Goal: Task Accomplishment & Management: Manage account settings

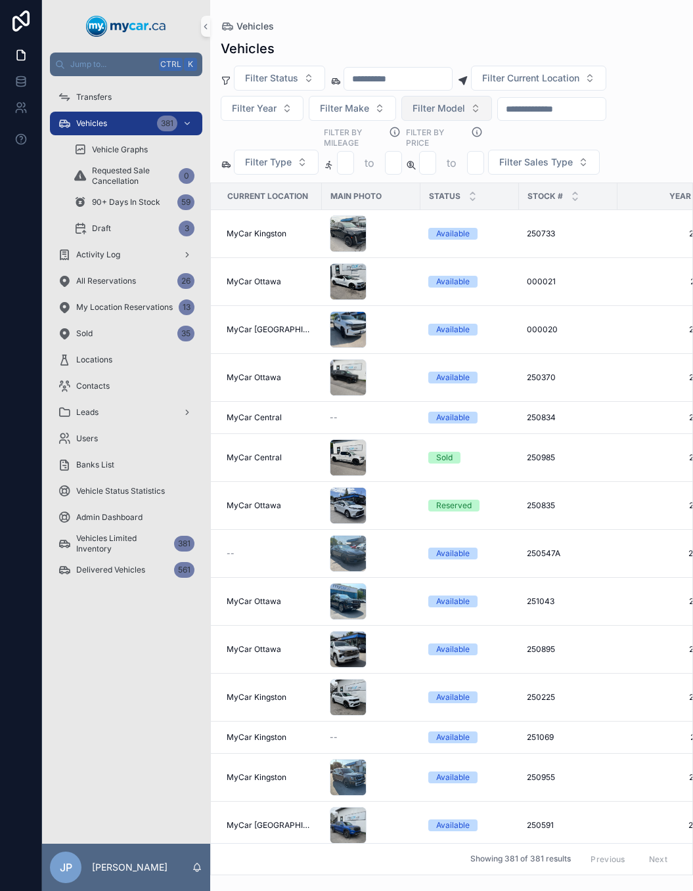
click at [452, 109] on span "Filter Model" at bounding box center [438, 108] width 53 height 13
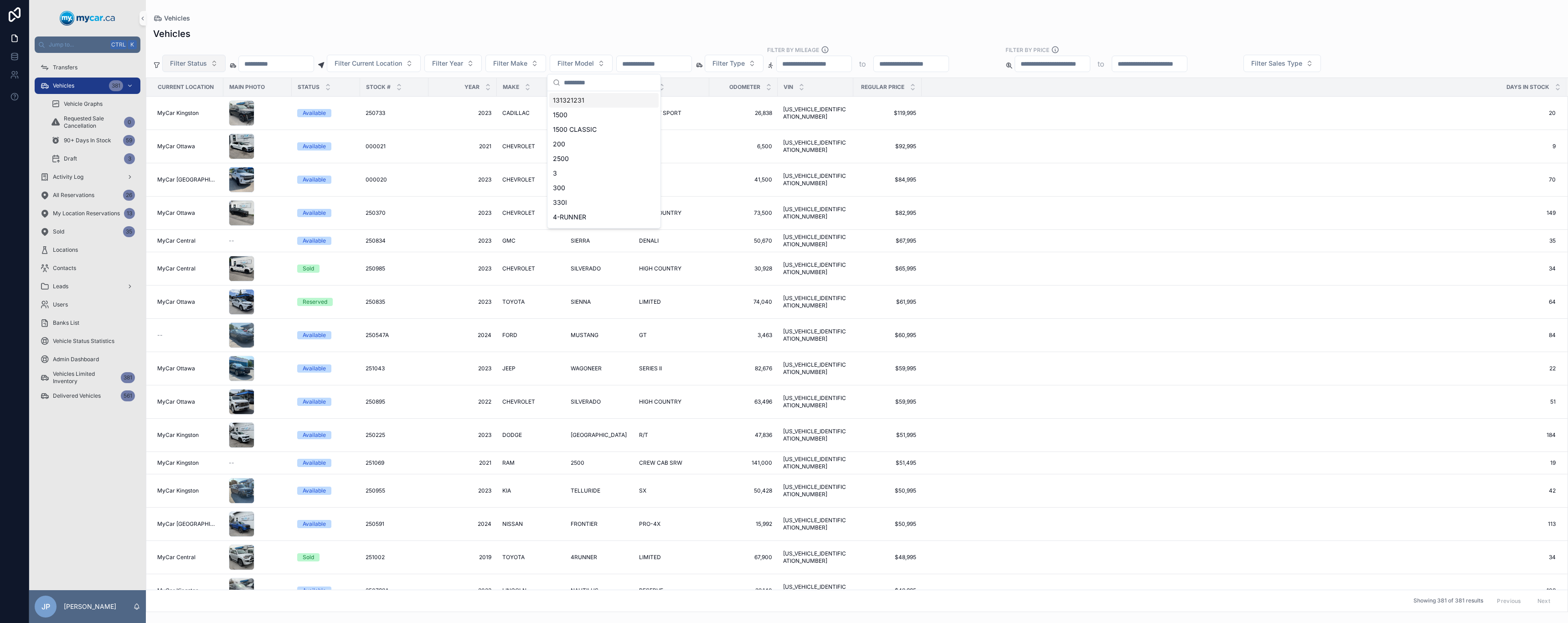
click at [185, 61] on span "Filter Status" at bounding box center [188, 63] width 37 height 9
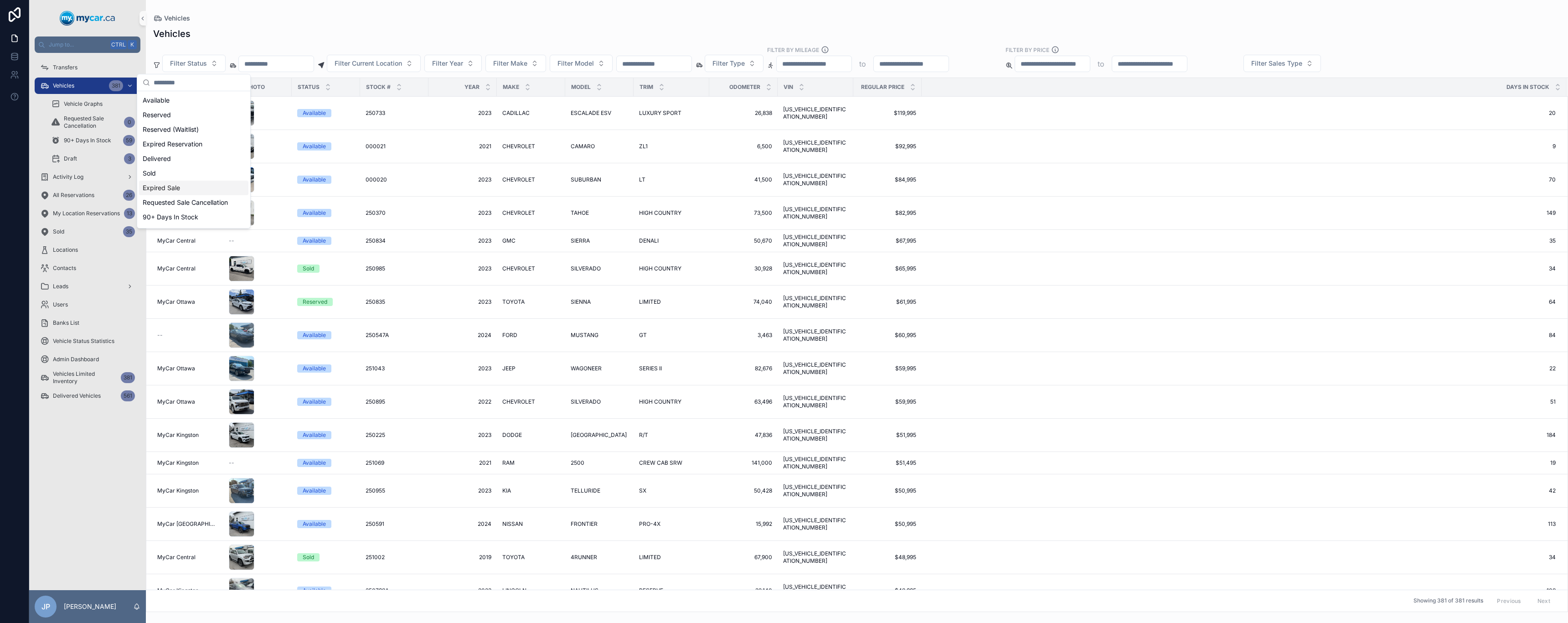
click at [189, 190] on div "Expired Sale" at bounding box center [194, 188] width 110 height 15
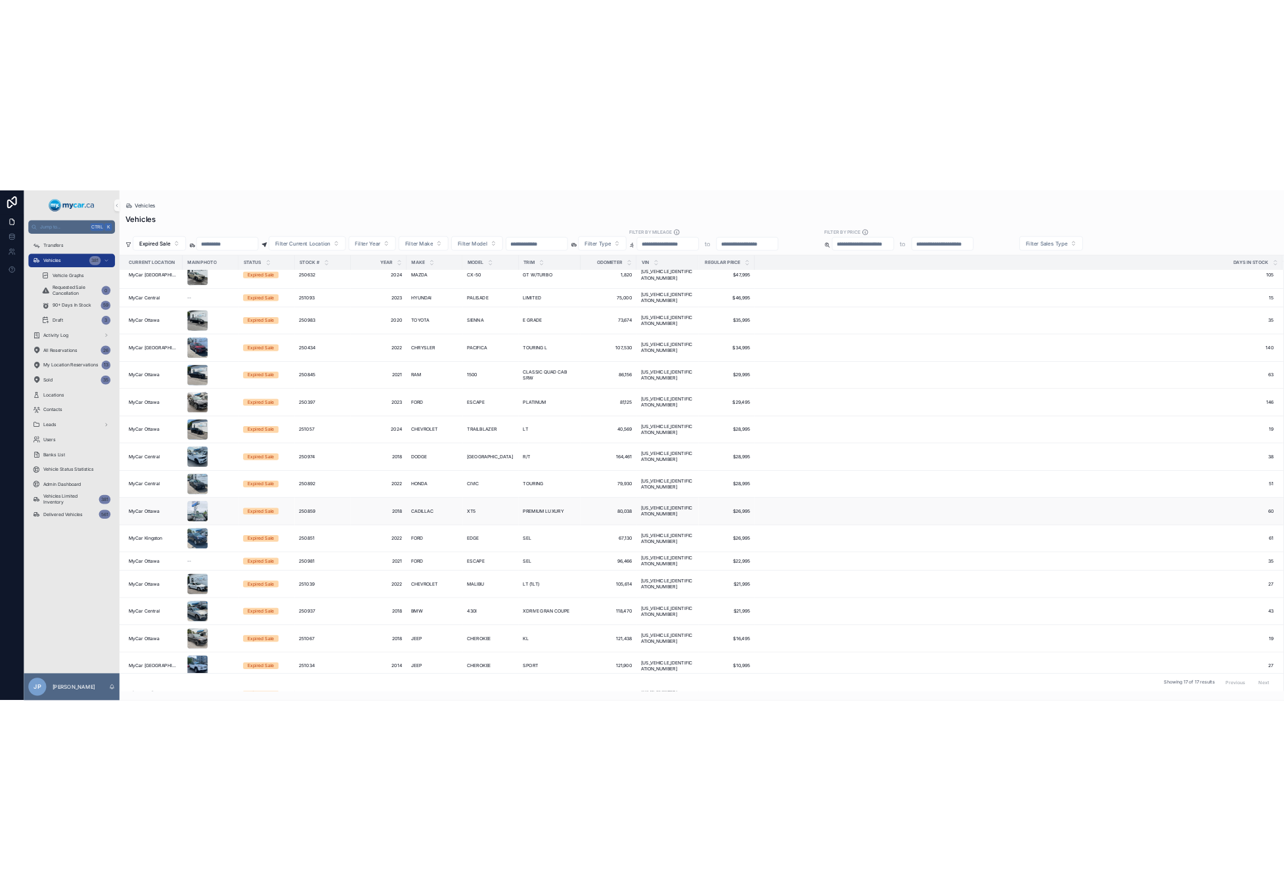
scroll to position [32, 0]
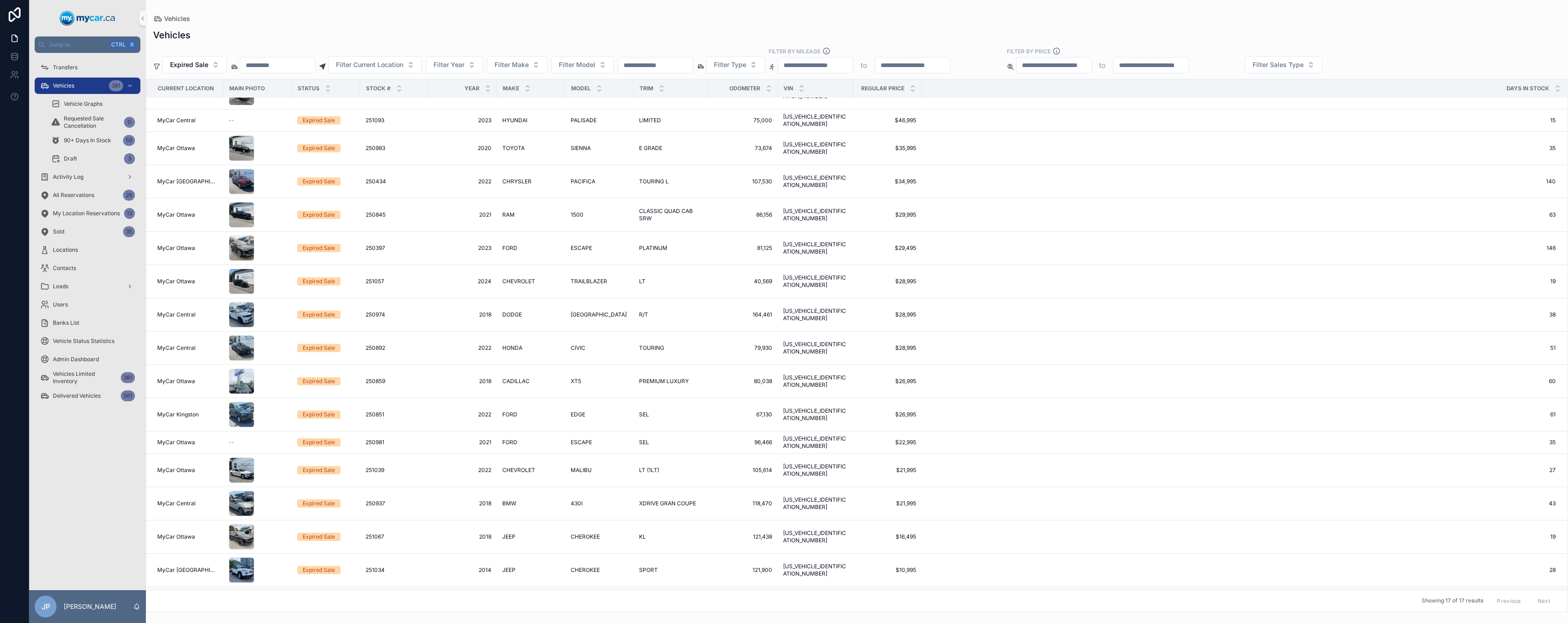
click at [326, 586] on td "Expired Sale" at bounding box center [326, 597] width 68 height 22
click at [322, 594] on div "Expired Sale" at bounding box center [319, 598] width 33 height 8
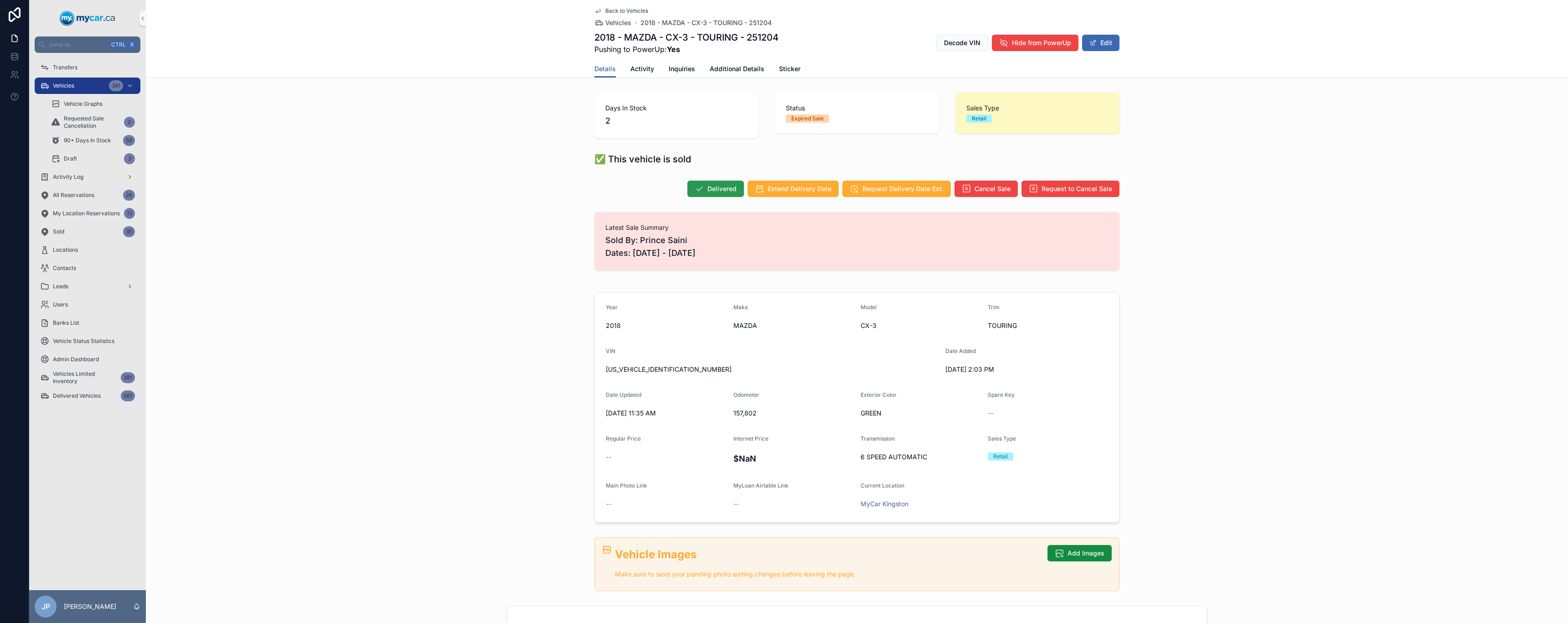
click at [719, 190] on span "Delivered" at bounding box center [722, 188] width 29 height 9
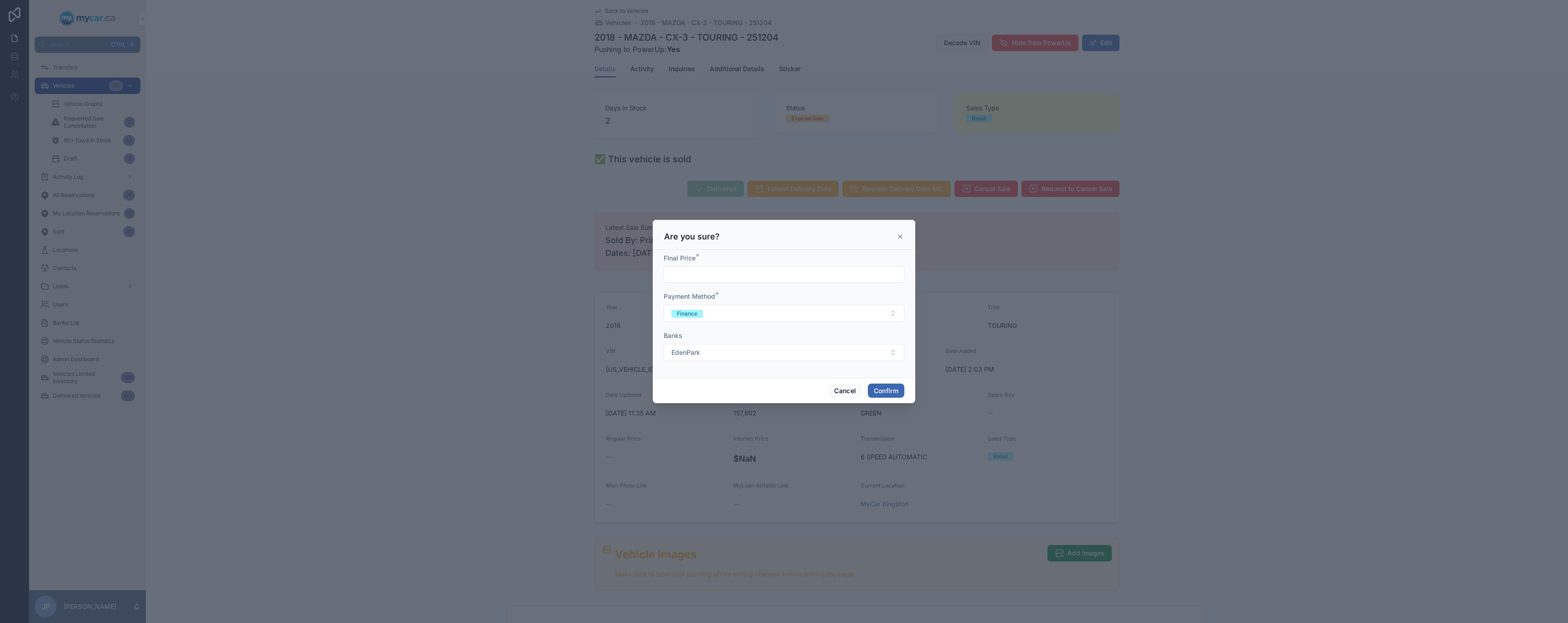
click at [702, 281] on div at bounding box center [784, 274] width 241 height 17
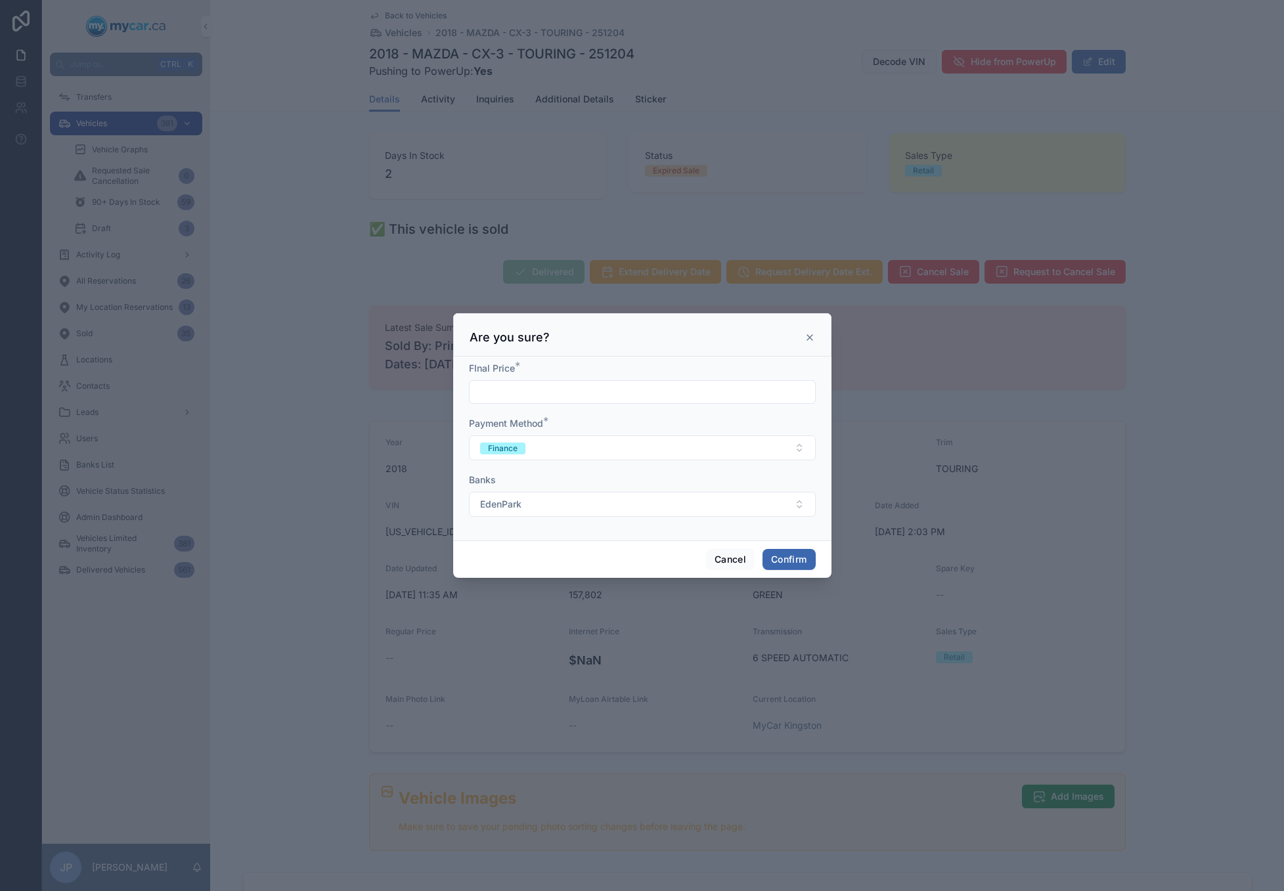
click at [552, 397] on input "text" at bounding box center [642, 392] width 345 height 18
type input "**********"
click at [792, 564] on button "Confirm" at bounding box center [788, 559] width 53 height 21
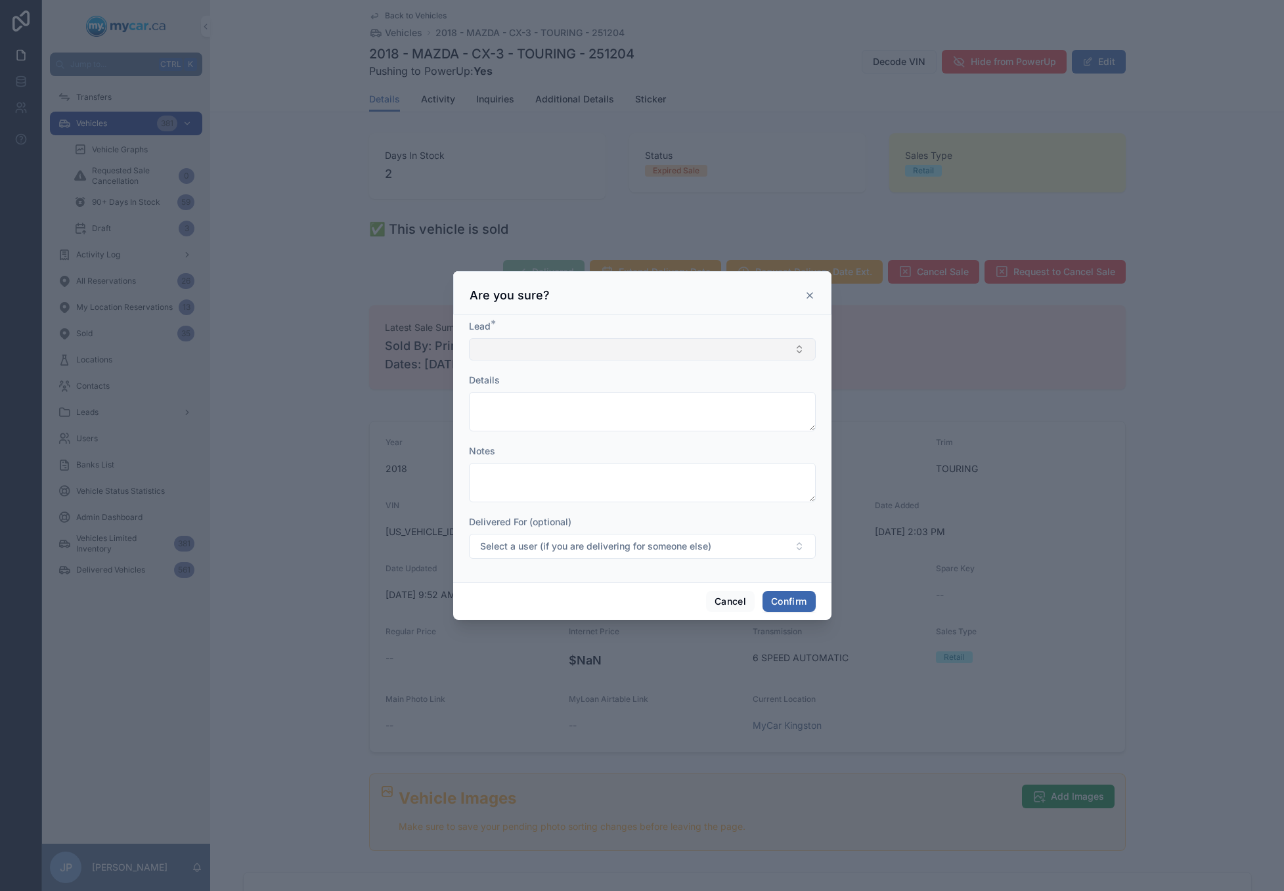
click at [573, 348] on button "Select Button" at bounding box center [642, 349] width 347 height 22
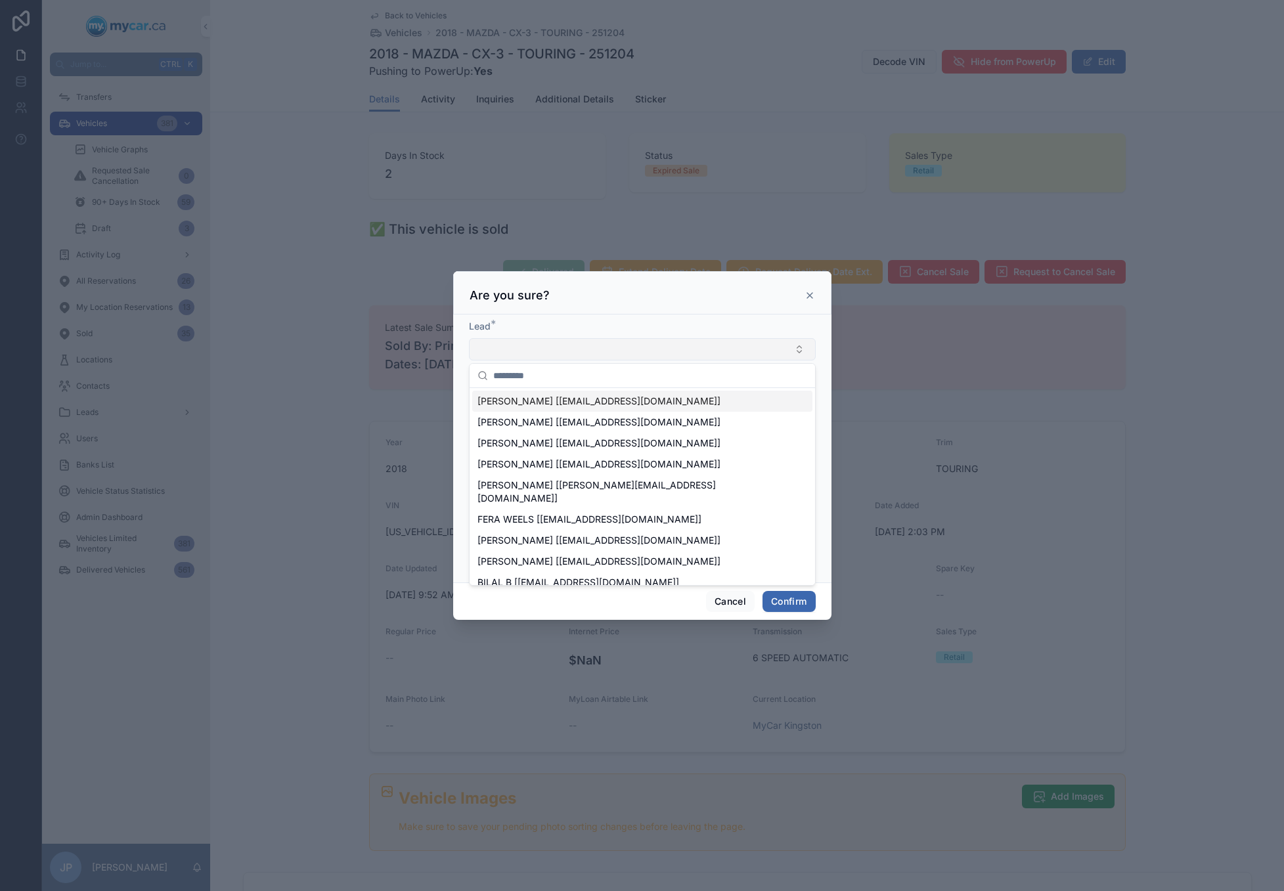
click at [552, 346] on button "Select Button" at bounding box center [642, 349] width 347 height 22
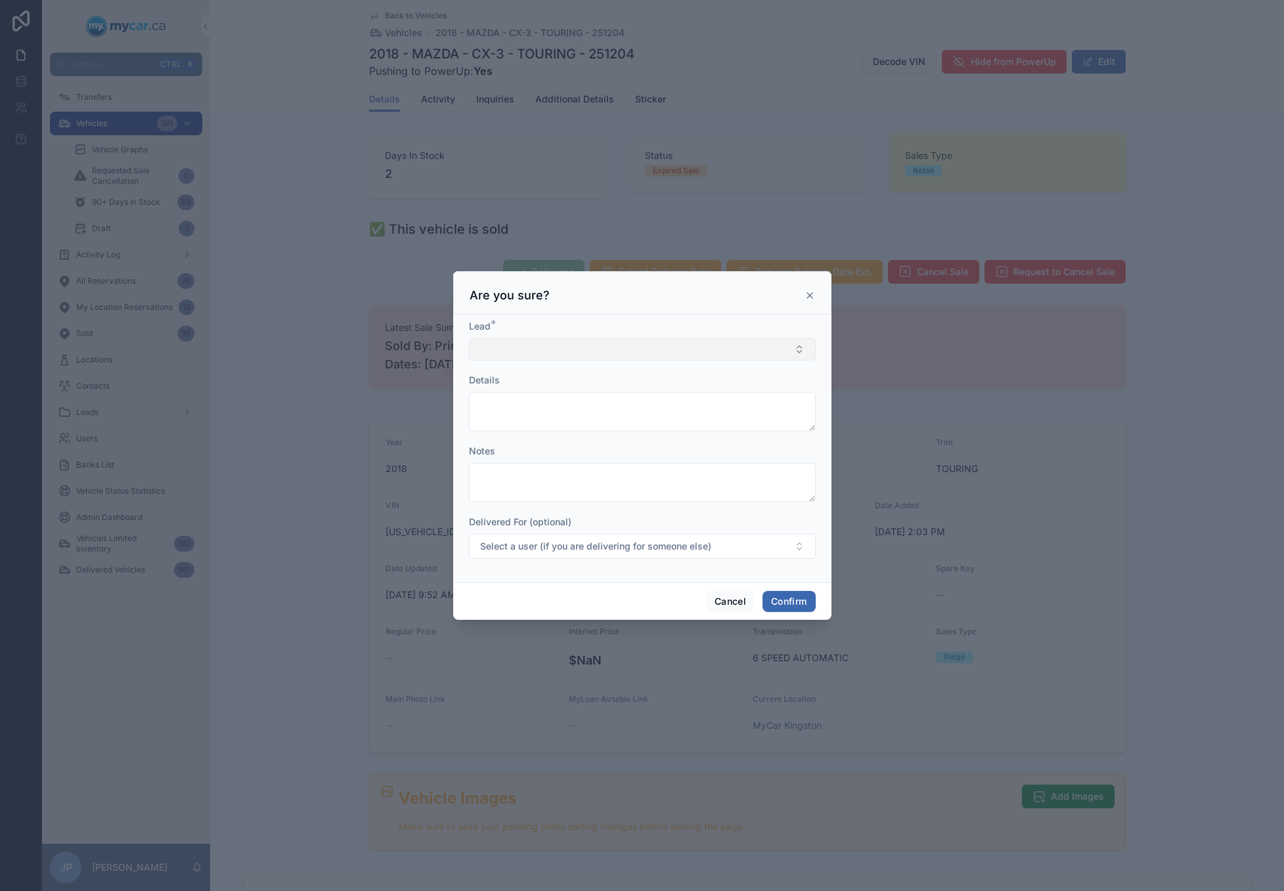
click at [538, 353] on button "Select Button" at bounding box center [642, 349] width 347 height 22
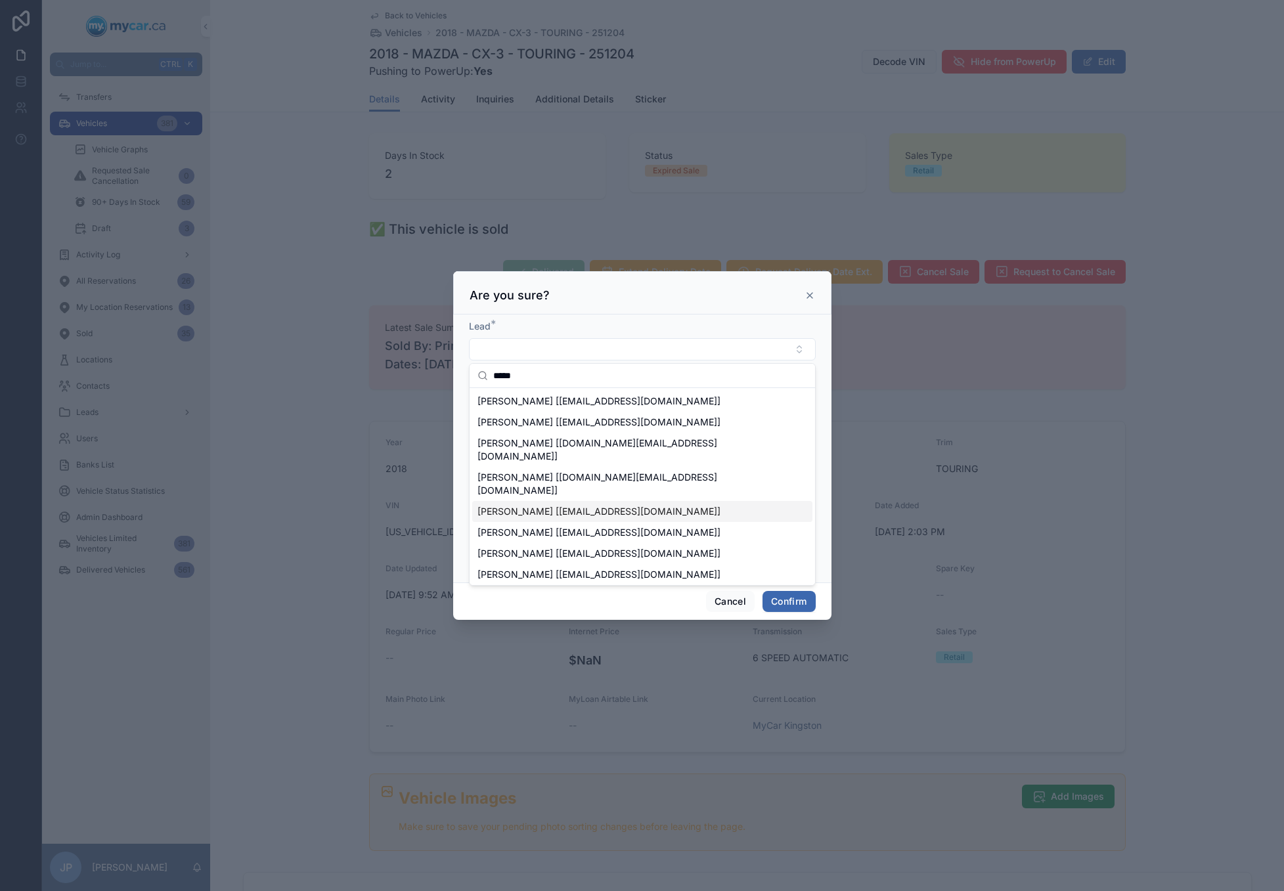
type input "*****"
click at [536, 505] on span "[PERSON_NAME] [[EMAIL_ADDRESS][DOMAIN_NAME]]" at bounding box center [598, 511] width 243 height 13
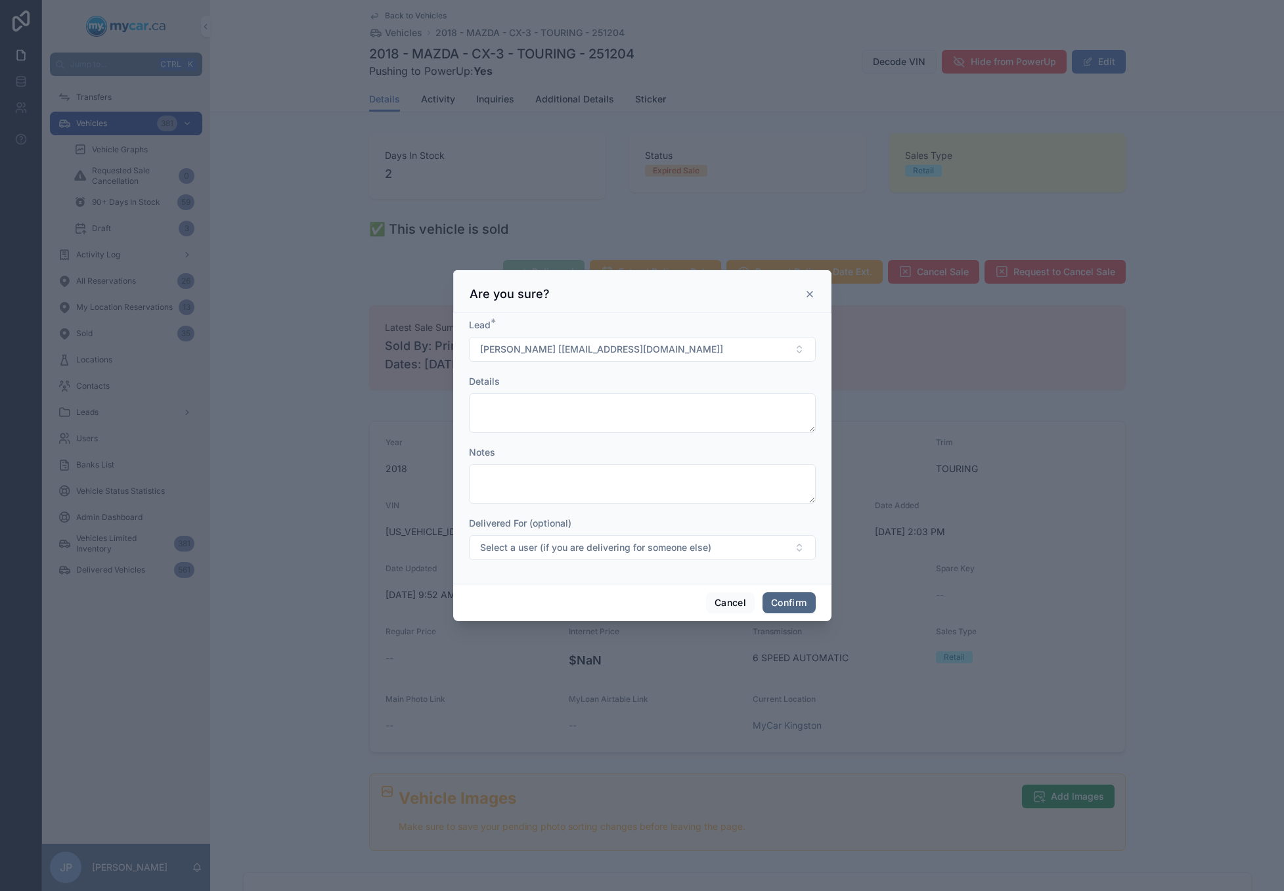
drag, startPoint x: 790, startPoint y: 605, endPoint x: 777, endPoint y: 601, distance: 13.1
click at [790, 604] on button "Confirm" at bounding box center [788, 602] width 53 height 21
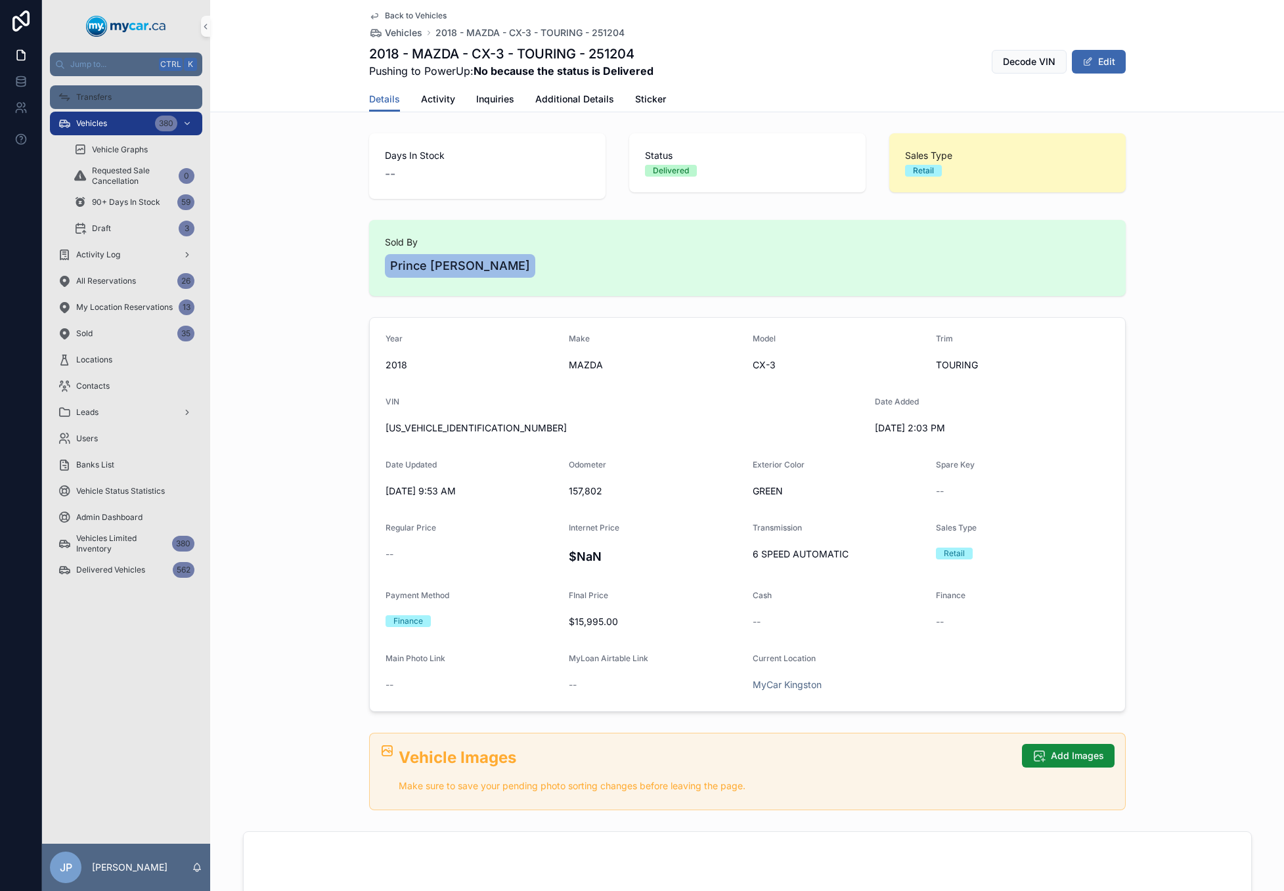
click at [121, 99] on div "Transfers" at bounding box center [126, 97] width 137 height 21
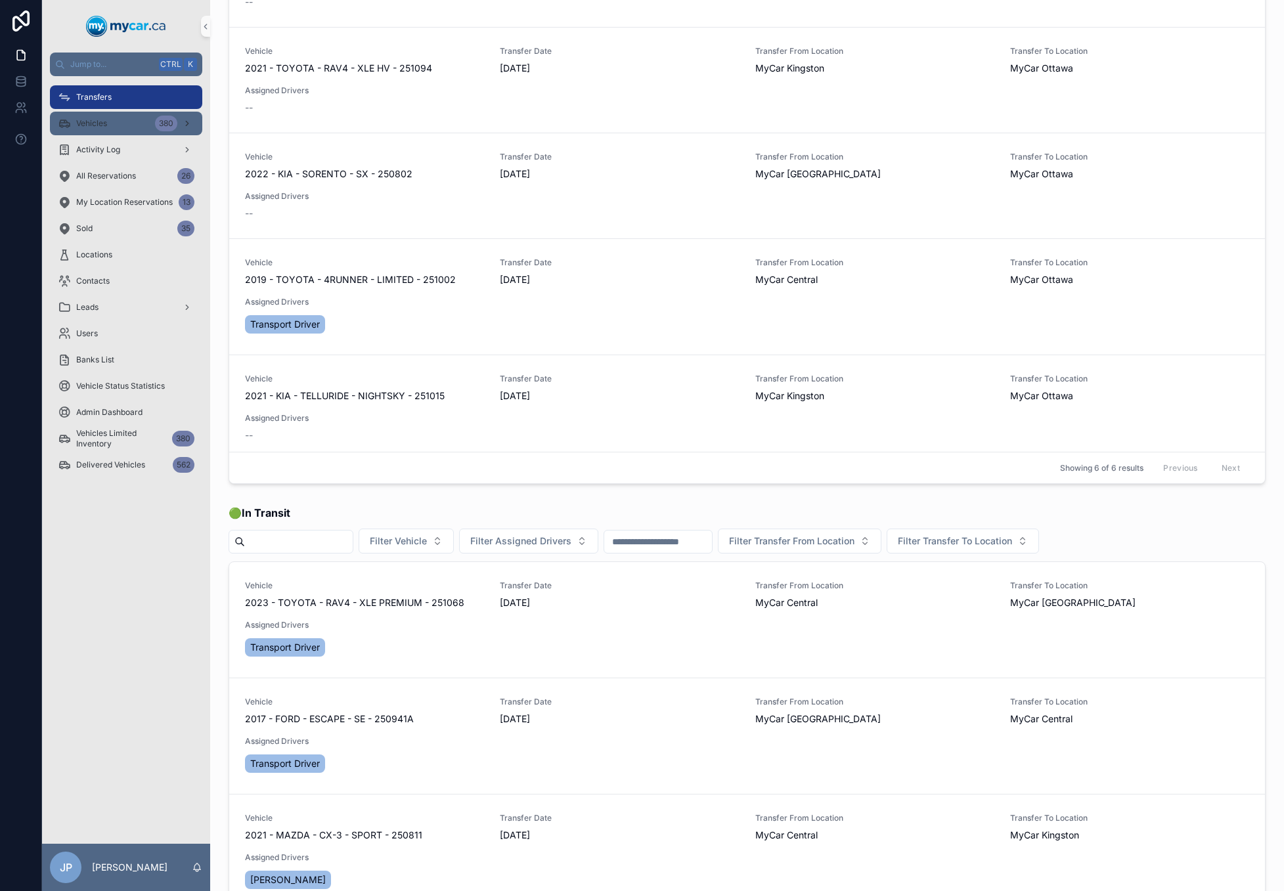
click at [89, 120] on span "Vehicles" at bounding box center [91, 123] width 31 height 11
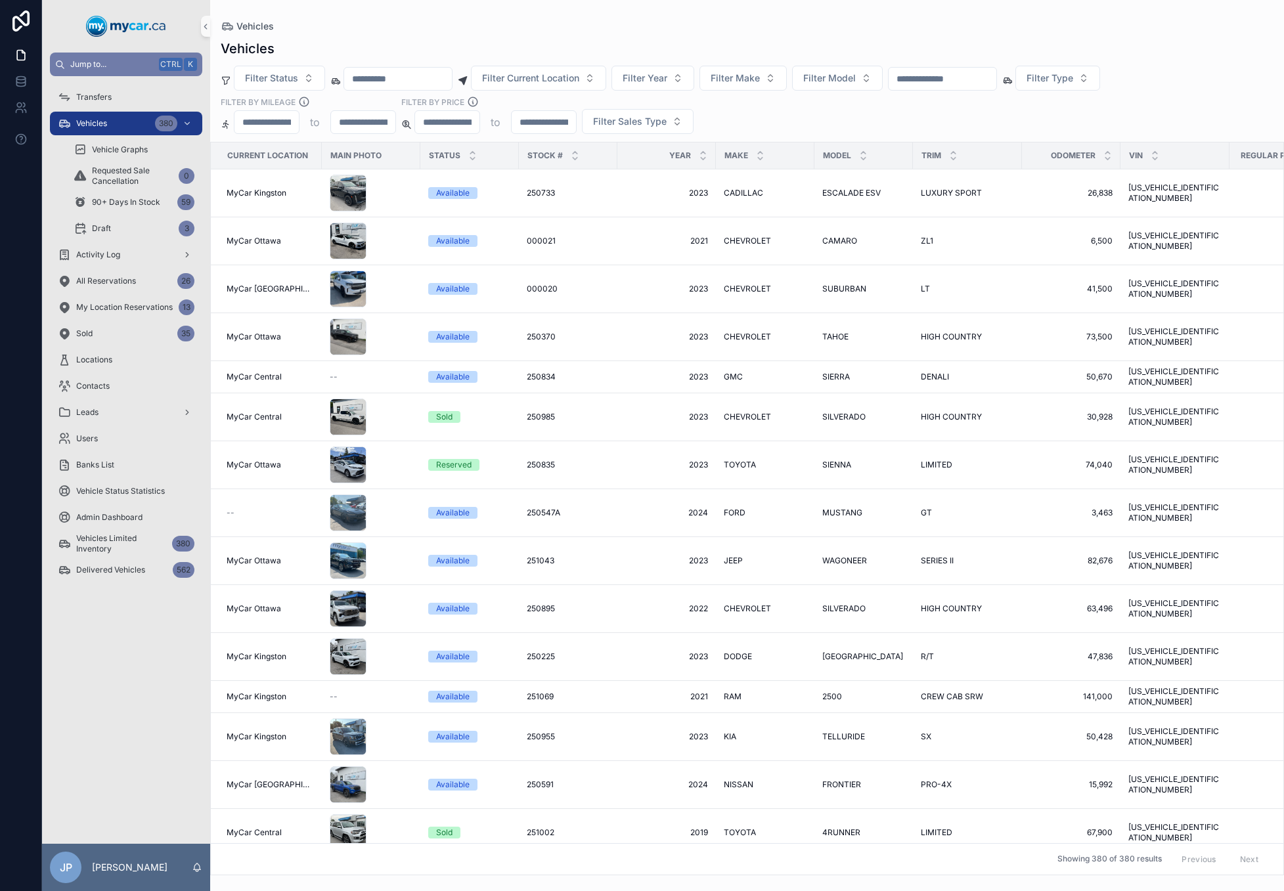
click at [102, 64] on span "Jump to..." at bounding box center [111, 64] width 83 height 11
click at [753, 21] on div "Transfers Vehicles Vehicles Create a Vehicle Vehicles Vehicle Graphs Vehicles R…" at bounding box center [642, 445] width 1284 height 891
click at [103, 121] on span "Vehicles" at bounding box center [91, 123] width 31 height 11
click at [303, 72] on button "Filter Status" at bounding box center [279, 78] width 91 height 25
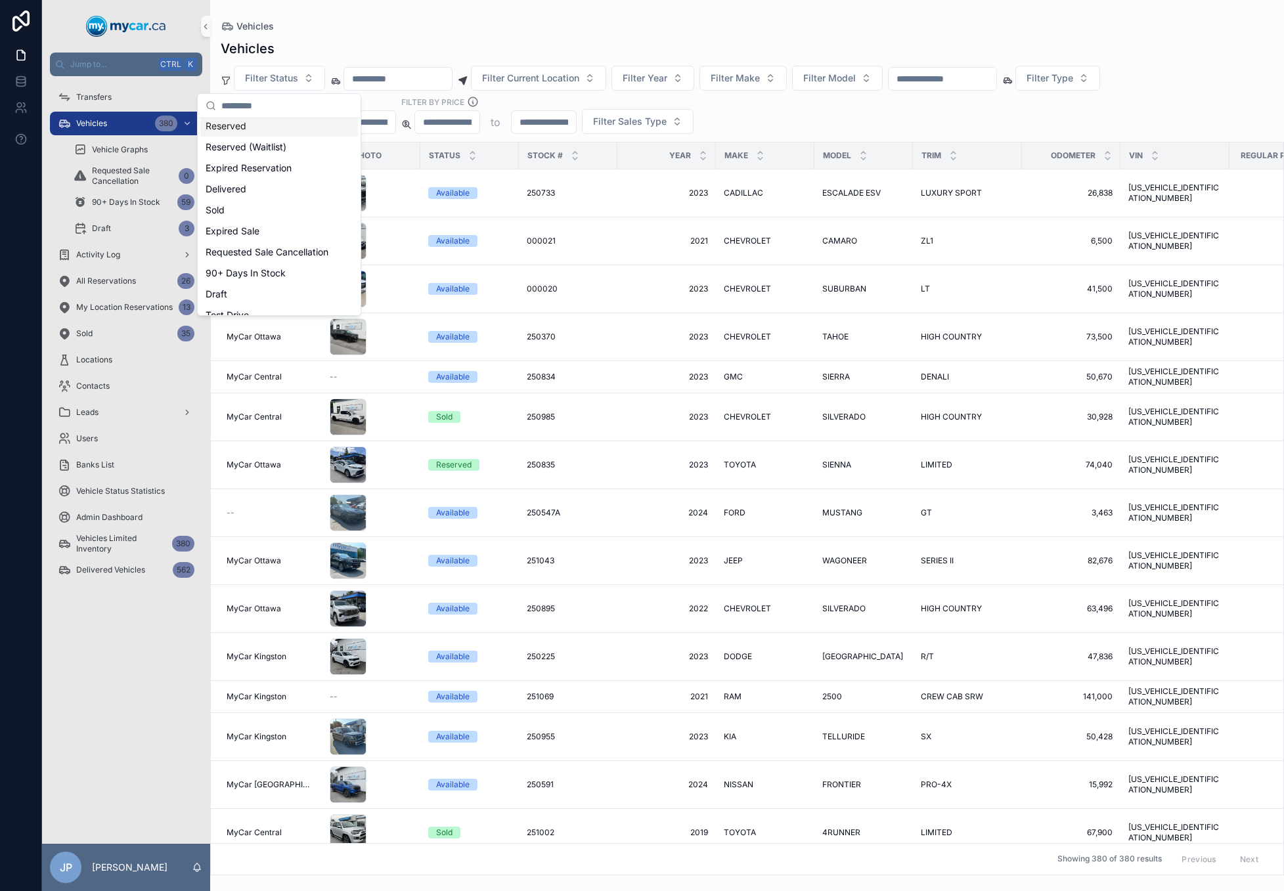
scroll to position [53, 0]
click at [280, 208] on div "Expired Sale" at bounding box center [279, 218] width 158 height 21
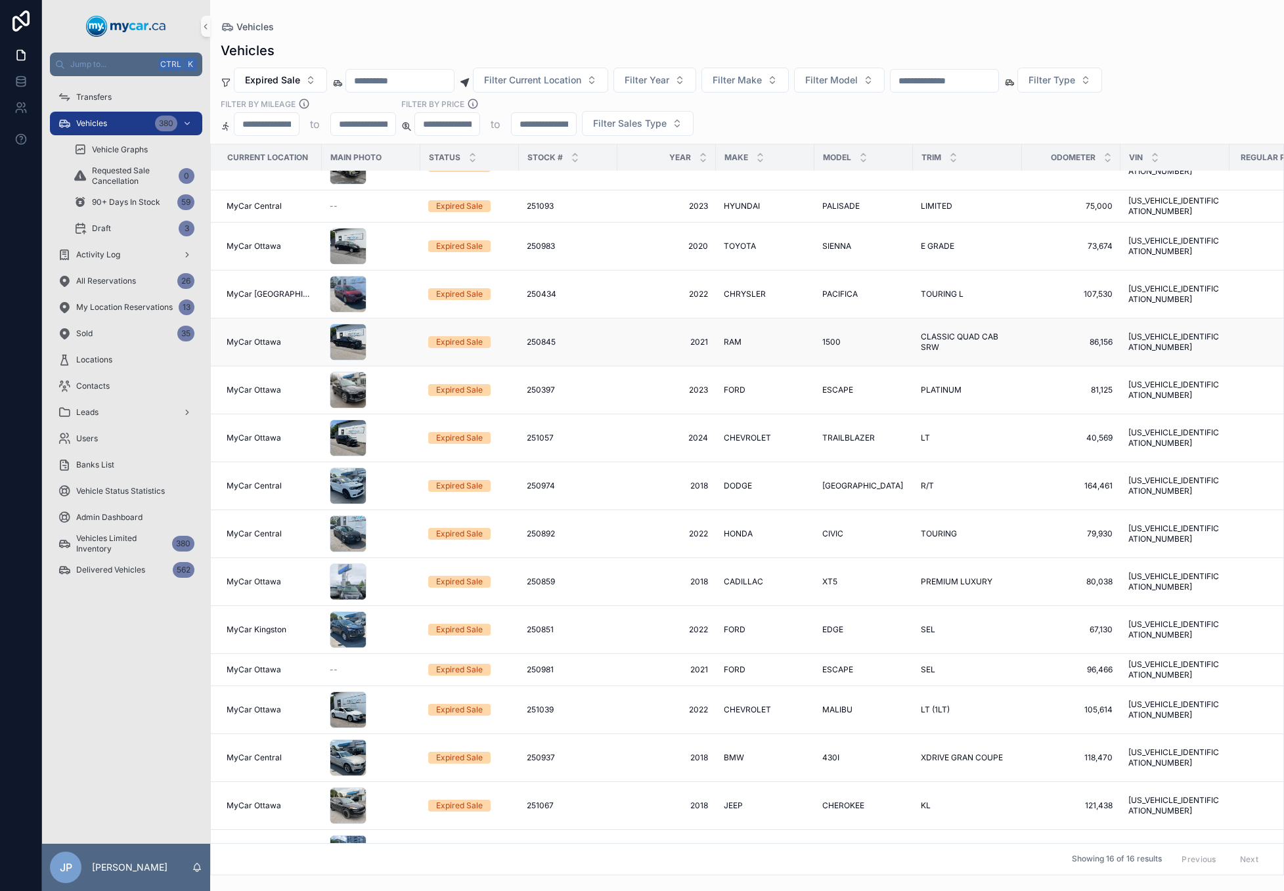
scroll to position [55, 0]
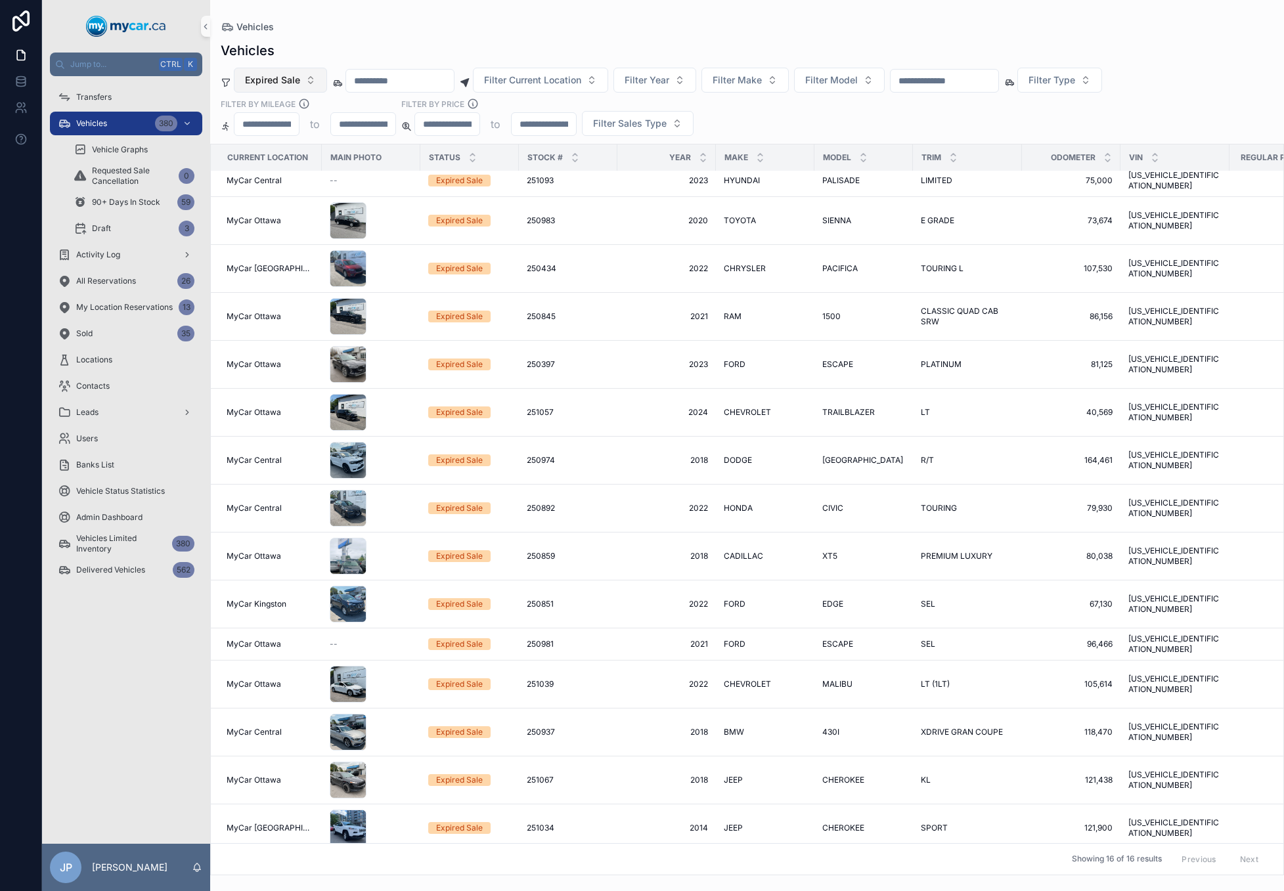
click at [301, 81] on button "Expired Sale" at bounding box center [280, 80] width 93 height 25
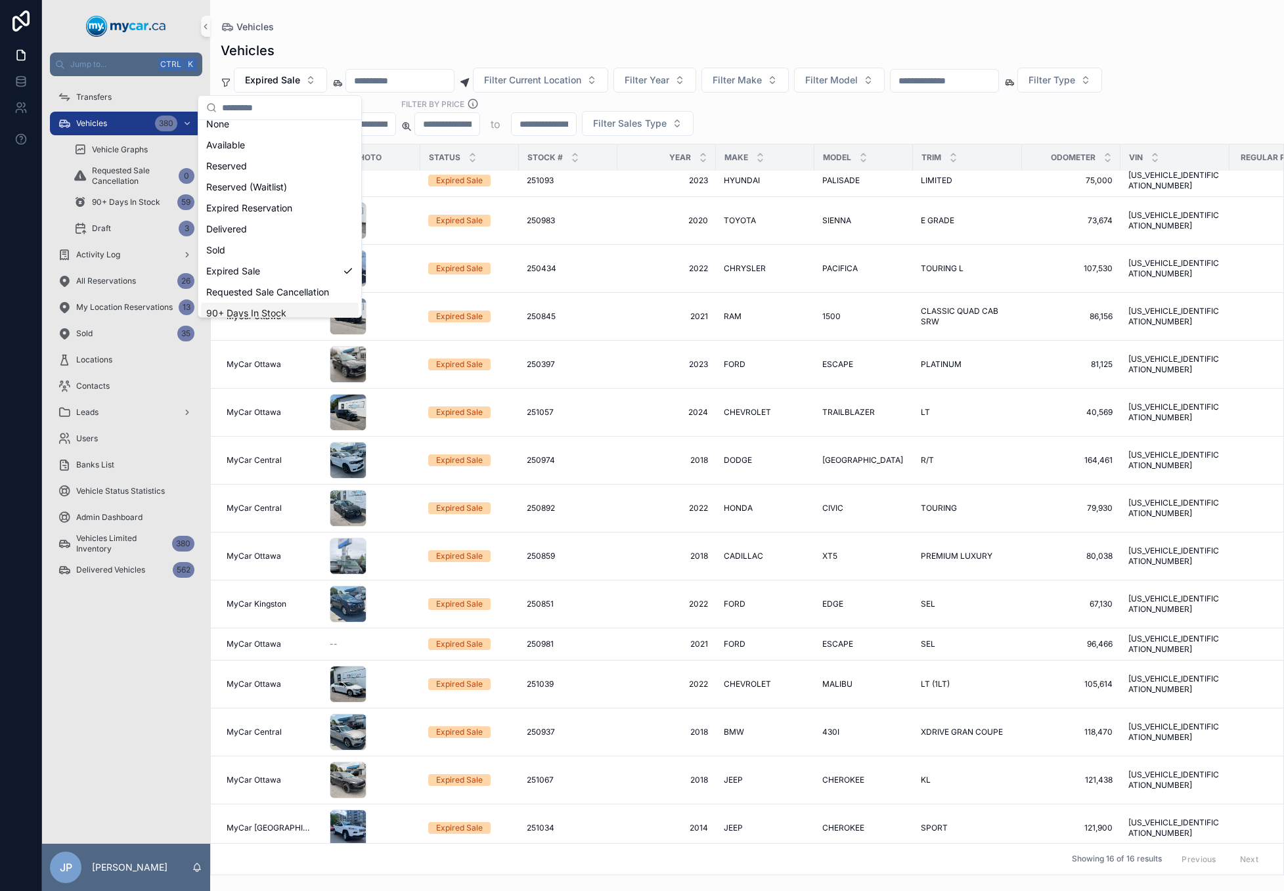
scroll to position [0, 0]
click at [303, 213] on div "Expired Reservation" at bounding box center [280, 217] width 158 height 21
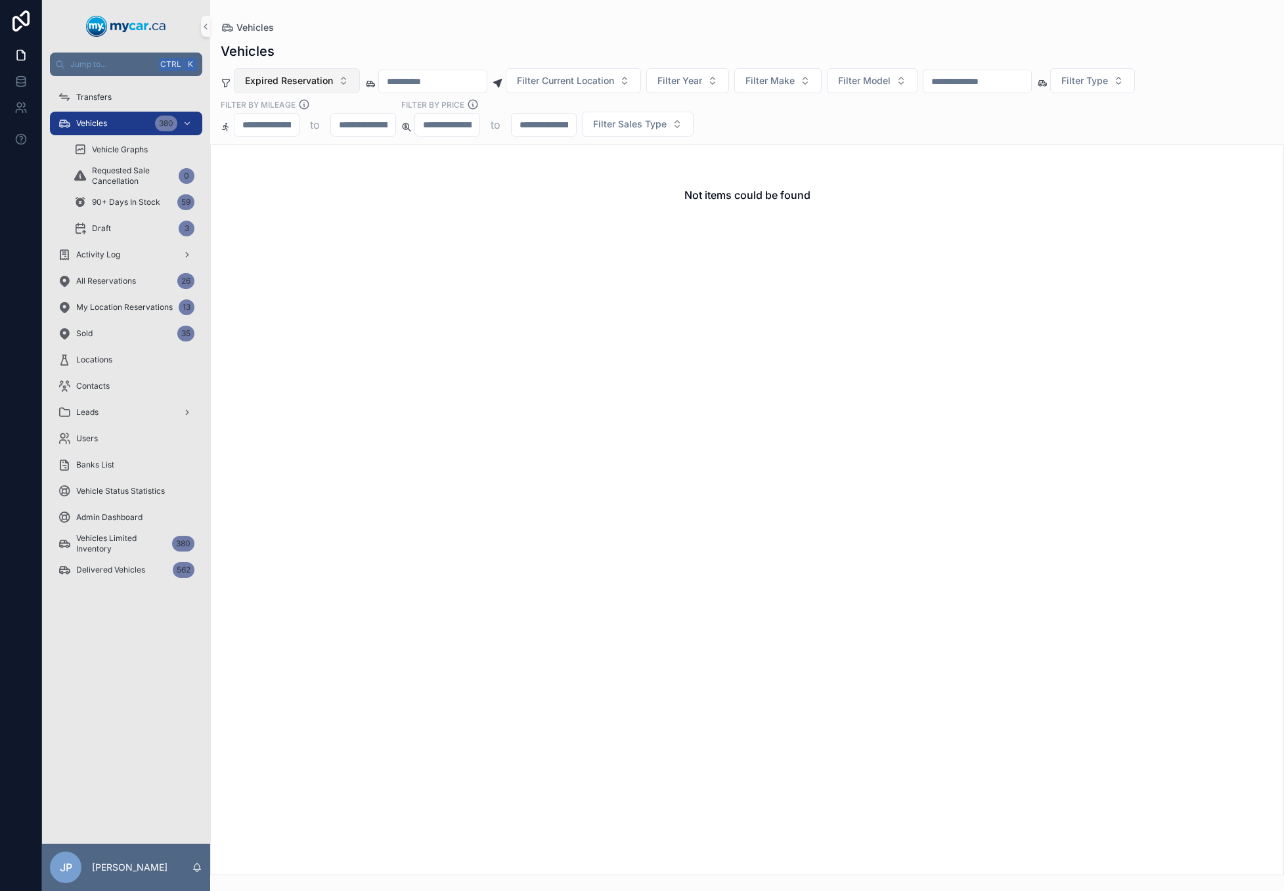
click at [294, 77] on span "Expired Reservation" at bounding box center [289, 80] width 88 height 13
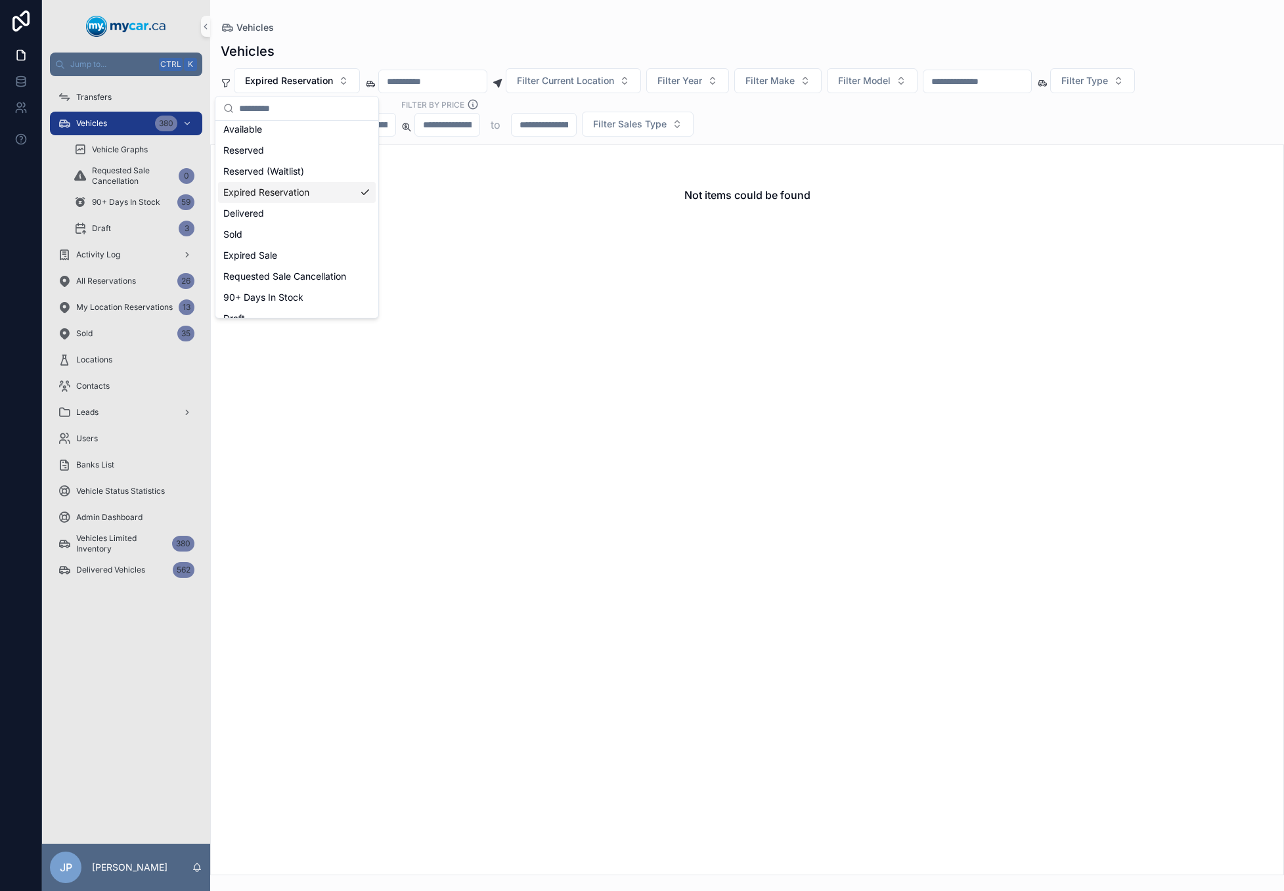
scroll to position [74, 0]
click at [328, 210] on div "Expired Sale" at bounding box center [297, 220] width 158 height 21
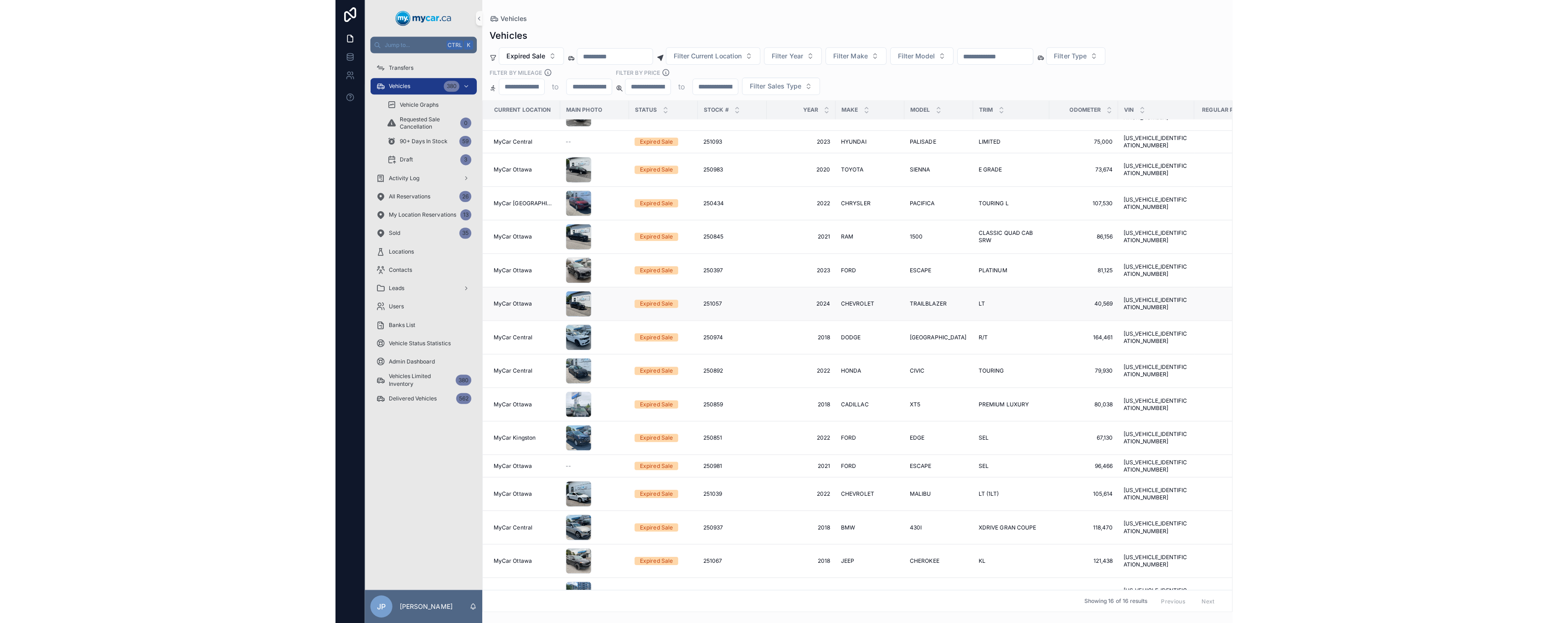
scroll to position [38, 0]
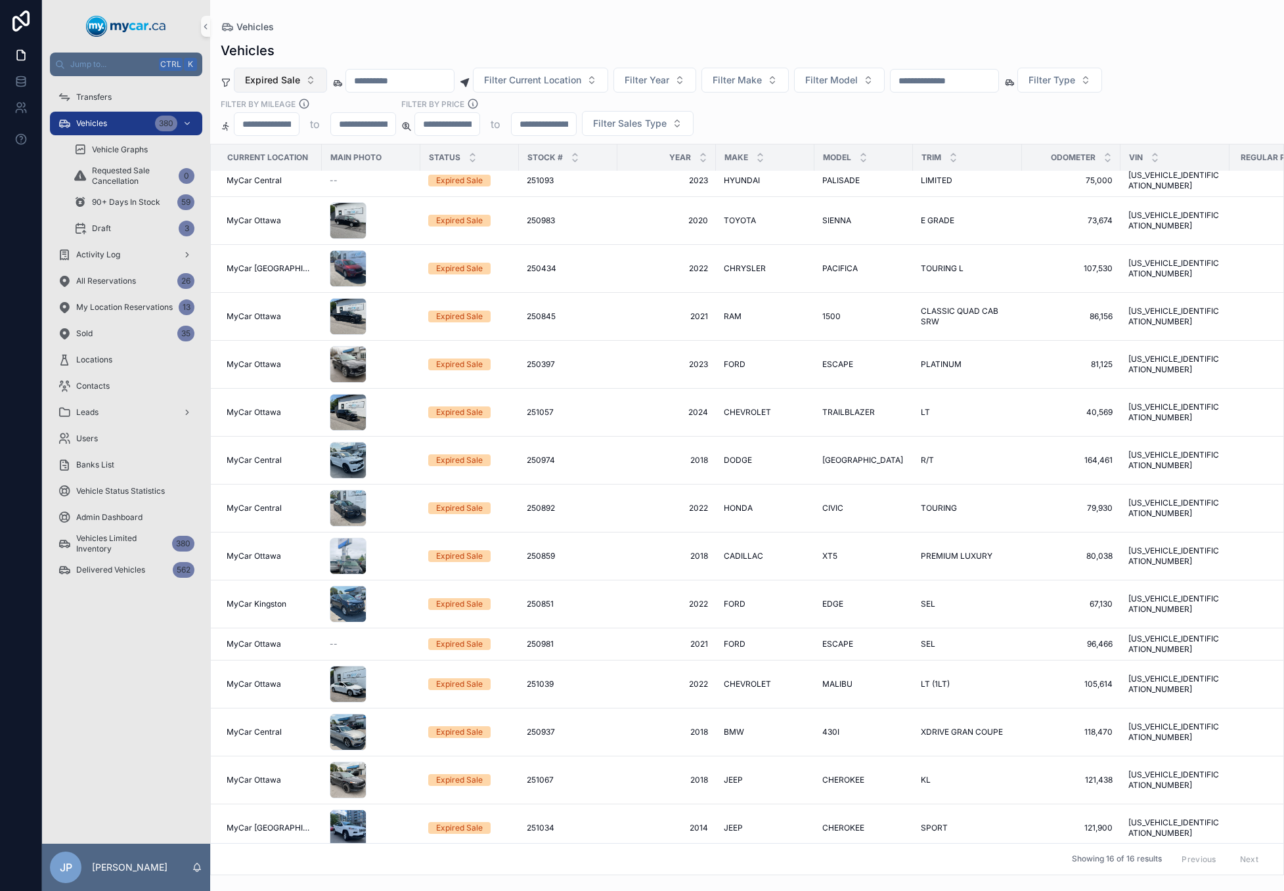
click at [294, 76] on span "Expired Sale" at bounding box center [272, 80] width 55 height 13
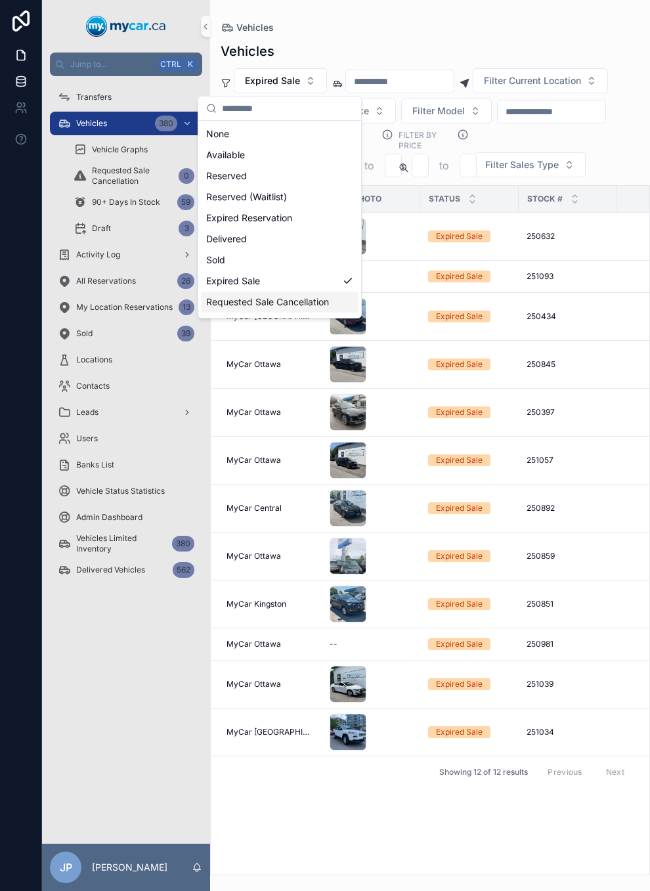
scroll to position [0, 0]
